Goal: Task Accomplishment & Management: Complete application form

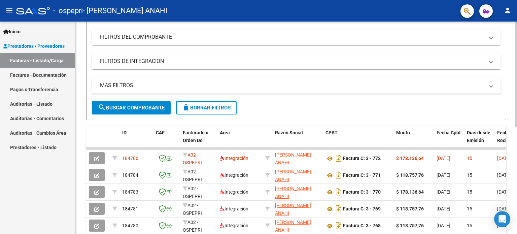
scroll to position [101, 0]
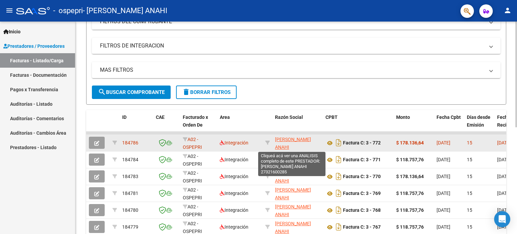
click at [288, 140] on span "[PERSON_NAME] ANAHI" at bounding box center [293, 143] width 36 height 13
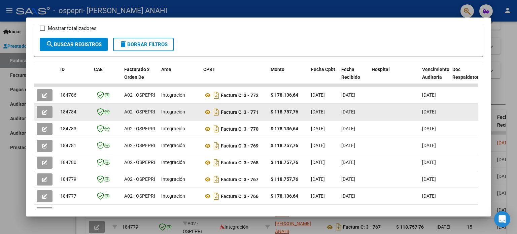
scroll to position [135, 0]
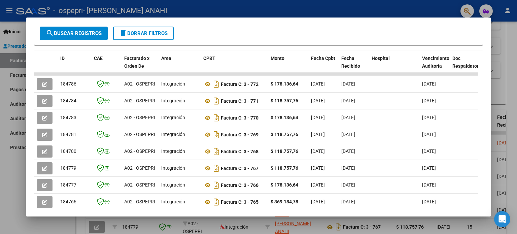
click at [352, 10] on div at bounding box center [258, 117] width 517 height 234
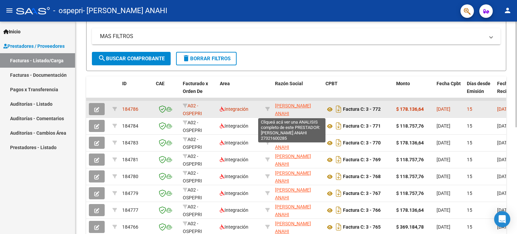
click at [287, 104] on span "[PERSON_NAME] ANAHI" at bounding box center [293, 109] width 36 height 13
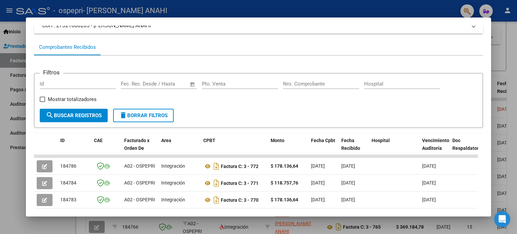
scroll to position [5, 0]
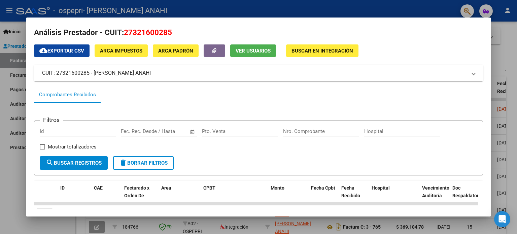
click at [368, 12] on div at bounding box center [258, 117] width 517 height 234
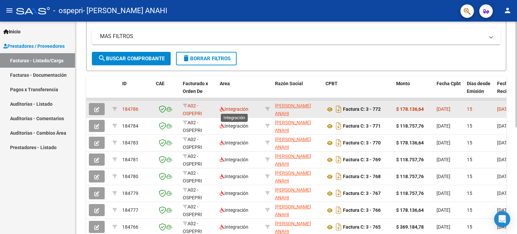
click at [228, 111] on span "Integración" at bounding box center [234, 108] width 29 height 5
click at [186, 105] on icon at bounding box center [185, 105] width 5 height 5
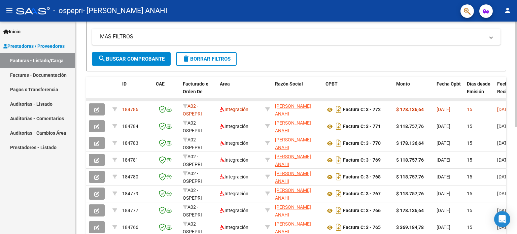
scroll to position [135, 0]
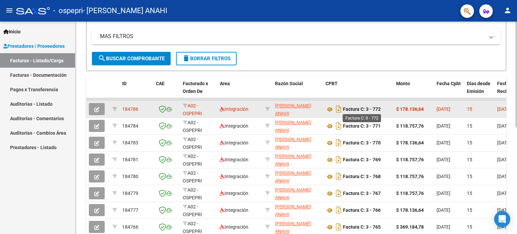
click at [364, 109] on strong "Factura C: 3 - 772" at bounding box center [362, 109] width 38 height 5
click at [96, 110] on icon "button" at bounding box center [96, 109] width 5 height 5
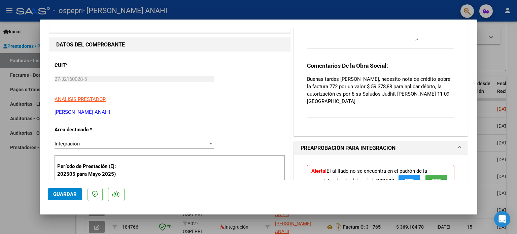
scroll to position [0, 0]
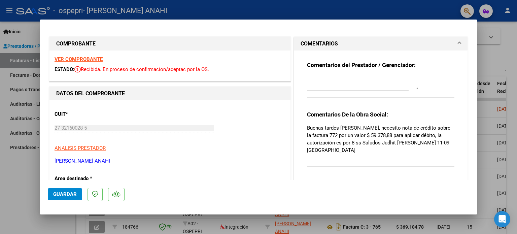
click at [322, 79] on textarea at bounding box center [362, 82] width 111 height 13
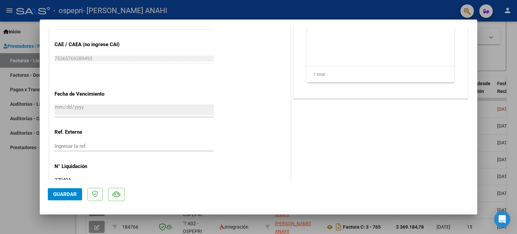
scroll to position [391, 0]
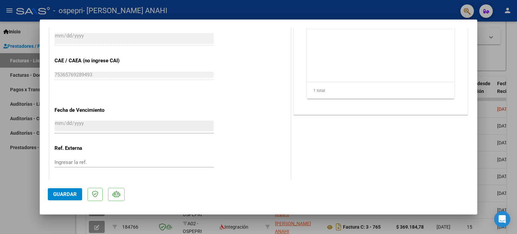
type textarea "hola!"
click at [63, 196] on span "Guardar" at bounding box center [65, 194] width 24 height 6
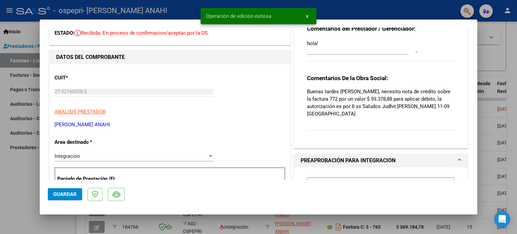
scroll to position [0, 0]
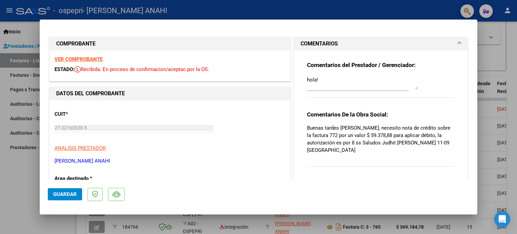
click at [15, 180] on div at bounding box center [258, 117] width 517 height 234
type input "$ 0,00"
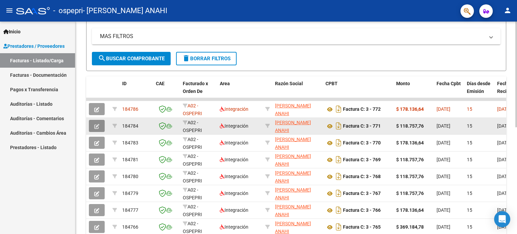
click at [93, 127] on button "button" at bounding box center [97, 126] width 16 height 12
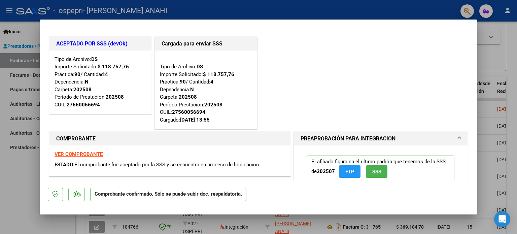
click at [28, 179] on div at bounding box center [258, 117] width 517 height 234
type input "$ 0,00"
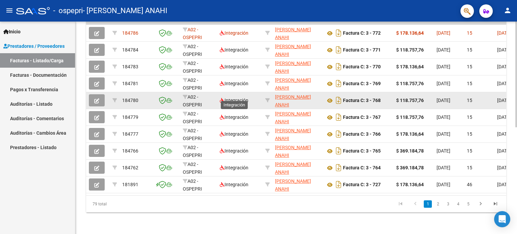
scroll to position [80, 0]
